Goal: Information Seeking & Learning: Learn about a topic

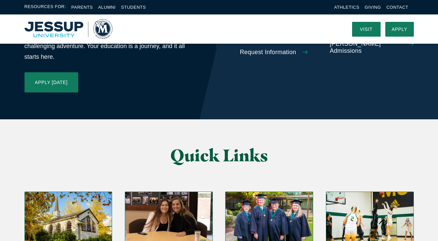
scroll to position [1548, 0]
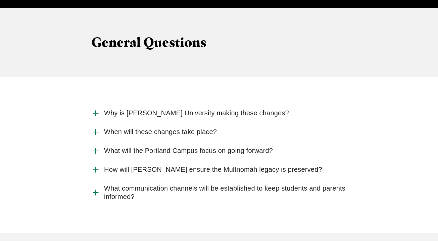
scroll to position [695, 0]
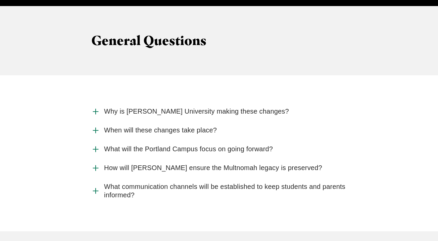
click at [95, 109] on use "Accordion" at bounding box center [95, 111] width 5 height 5
click at [0, 0] on input "Why is Jessup University making these changes?" at bounding box center [0, 0] width 0 height 0
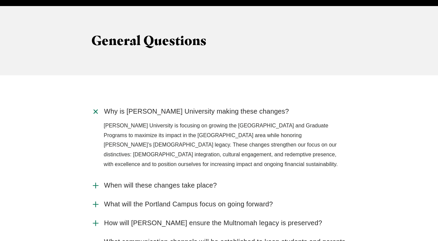
click at [94, 181] on icon "Accordion" at bounding box center [95, 185] width 9 height 9
click at [0, 0] on input "When will these changes take place?" at bounding box center [0, 0] width 0 height 0
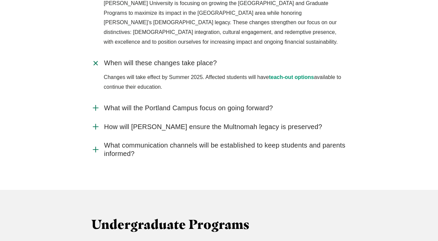
scroll to position [819, 0]
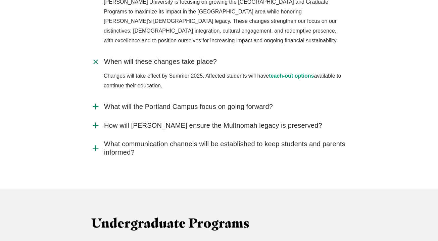
click at [96, 104] on use "Accordion" at bounding box center [95, 106] width 5 height 5
click at [0, 0] on input "What will the Portland Campus focus on going forward?" at bounding box center [0, 0] width 0 height 0
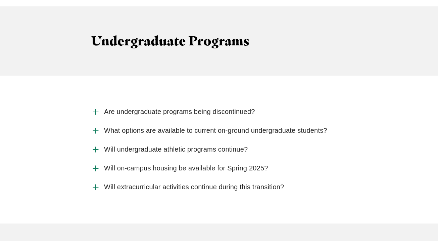
scroll to position [1027, 0]
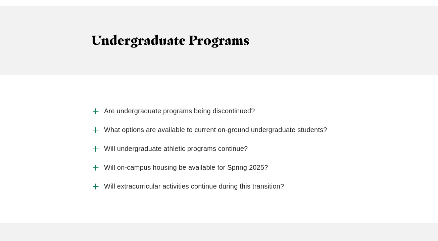
click at [97, 107] on icon "Accordion" at bounding box center [95, 111] width 9 height 9
click at [0, 0] on input "Are undergraduate programs being discontinued?" at bounding box center [0, 0] width 0 height 0
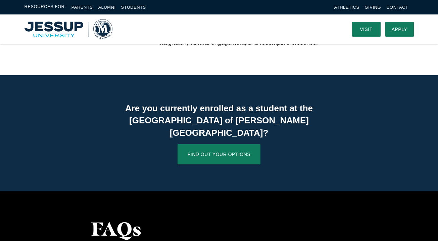
scroll to position [417, 0]
